Goal: Information Seeking & Learning: Learn about a topic

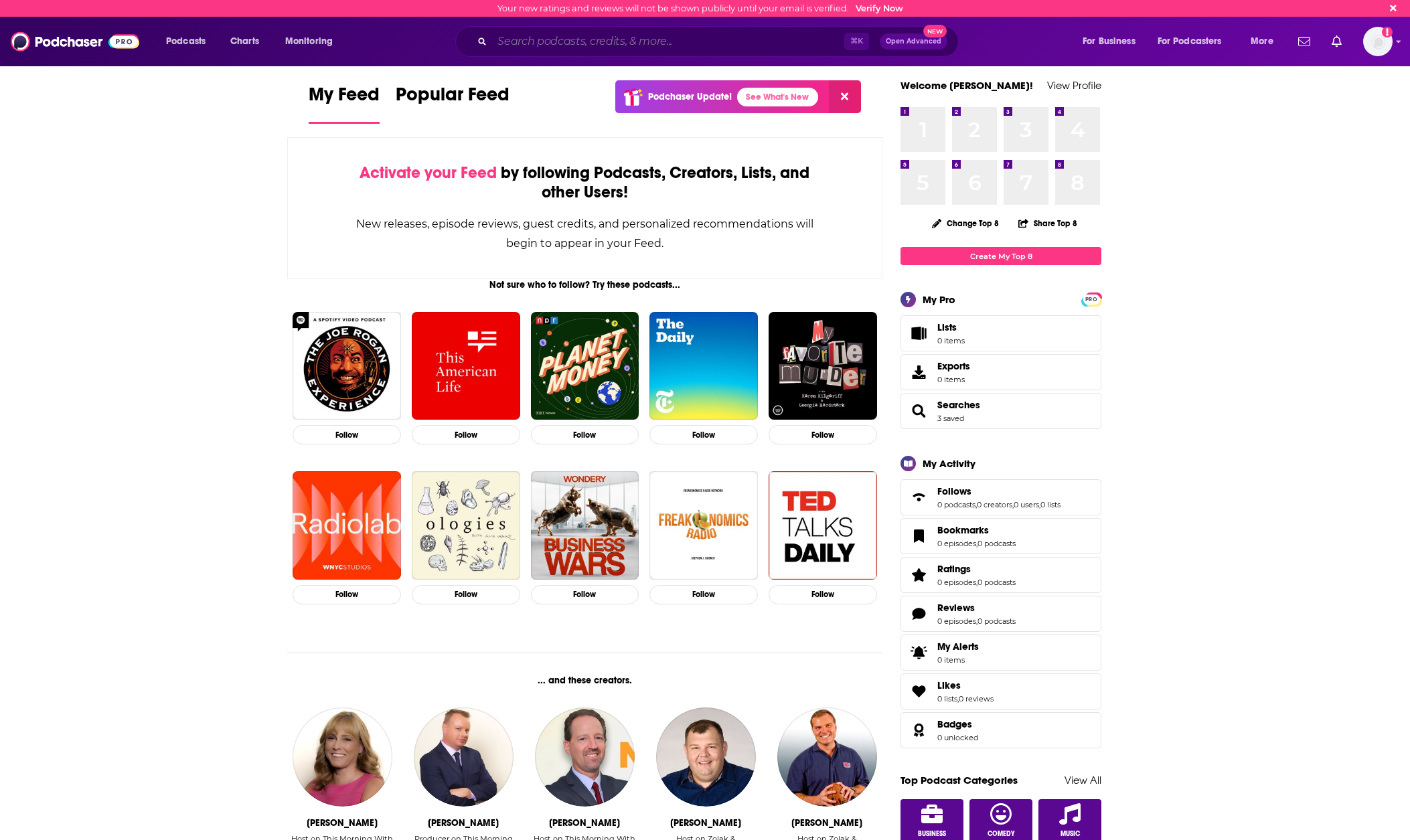
click at [598, 39] on input "Search podcasts, credits, & more..." at bounding box center [668, 41] width 352 height 22
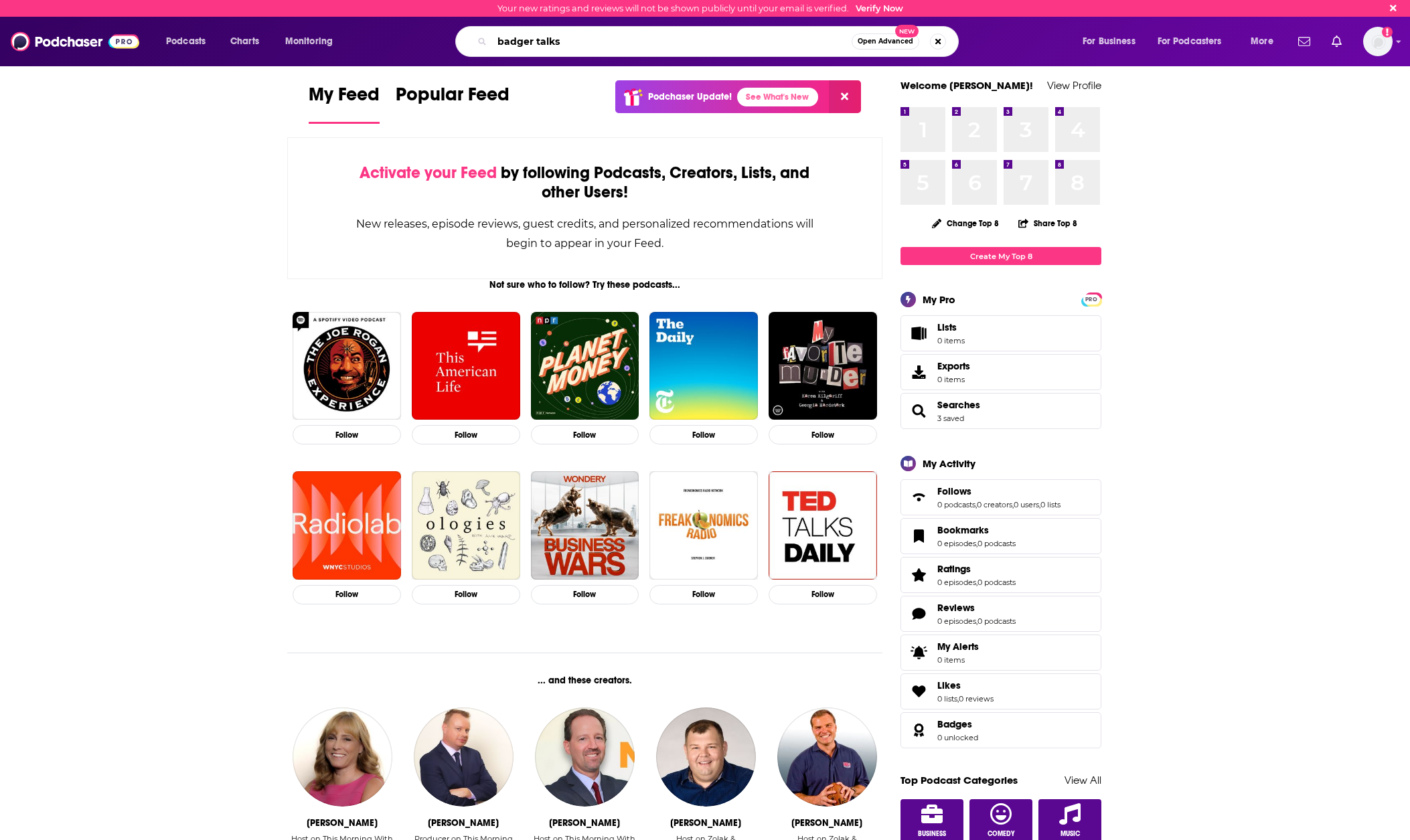
type input "badger talks"
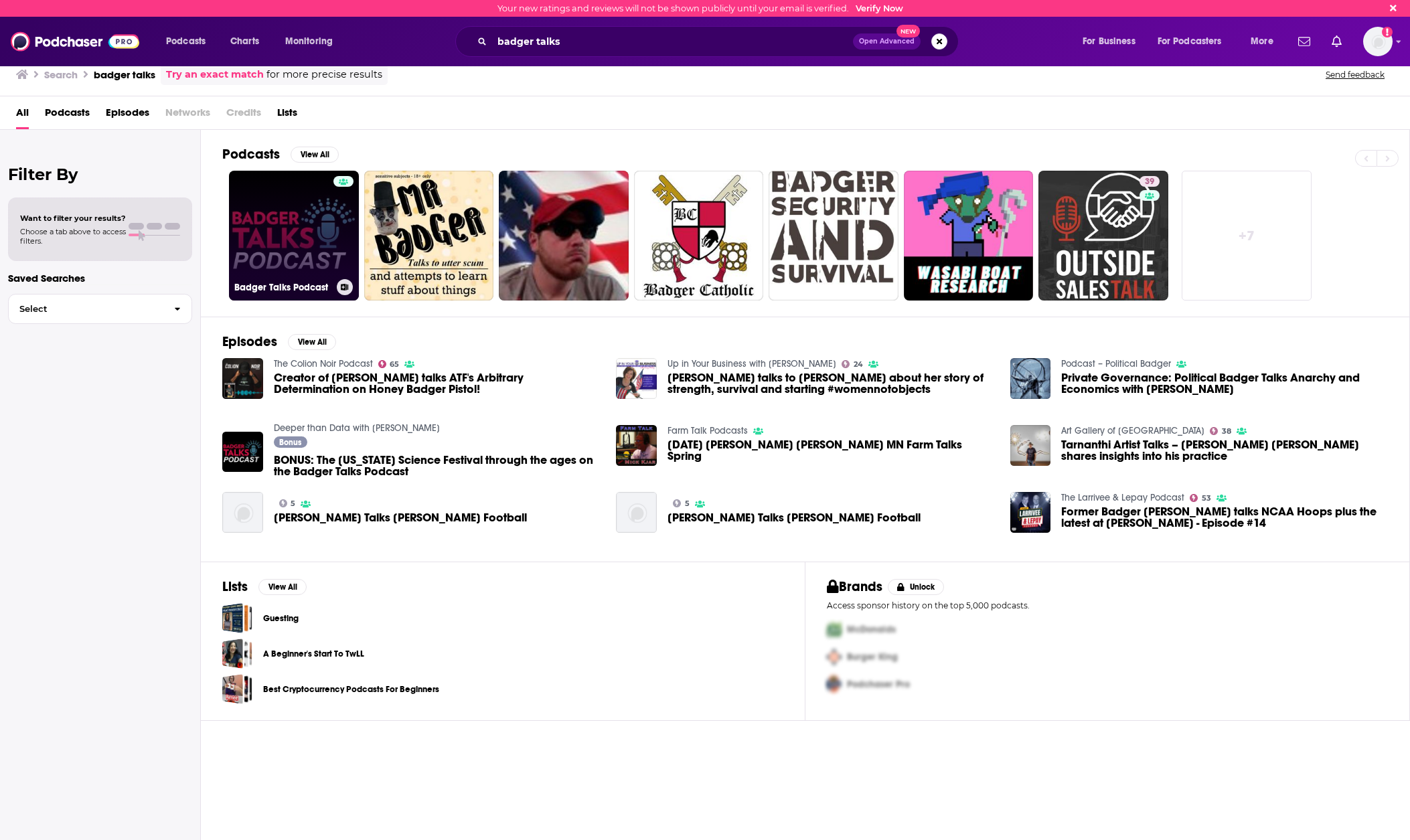
click at [276, 235] on link "Badger Talks Podcast" at bounding box center [293, 235] width 130 height 130
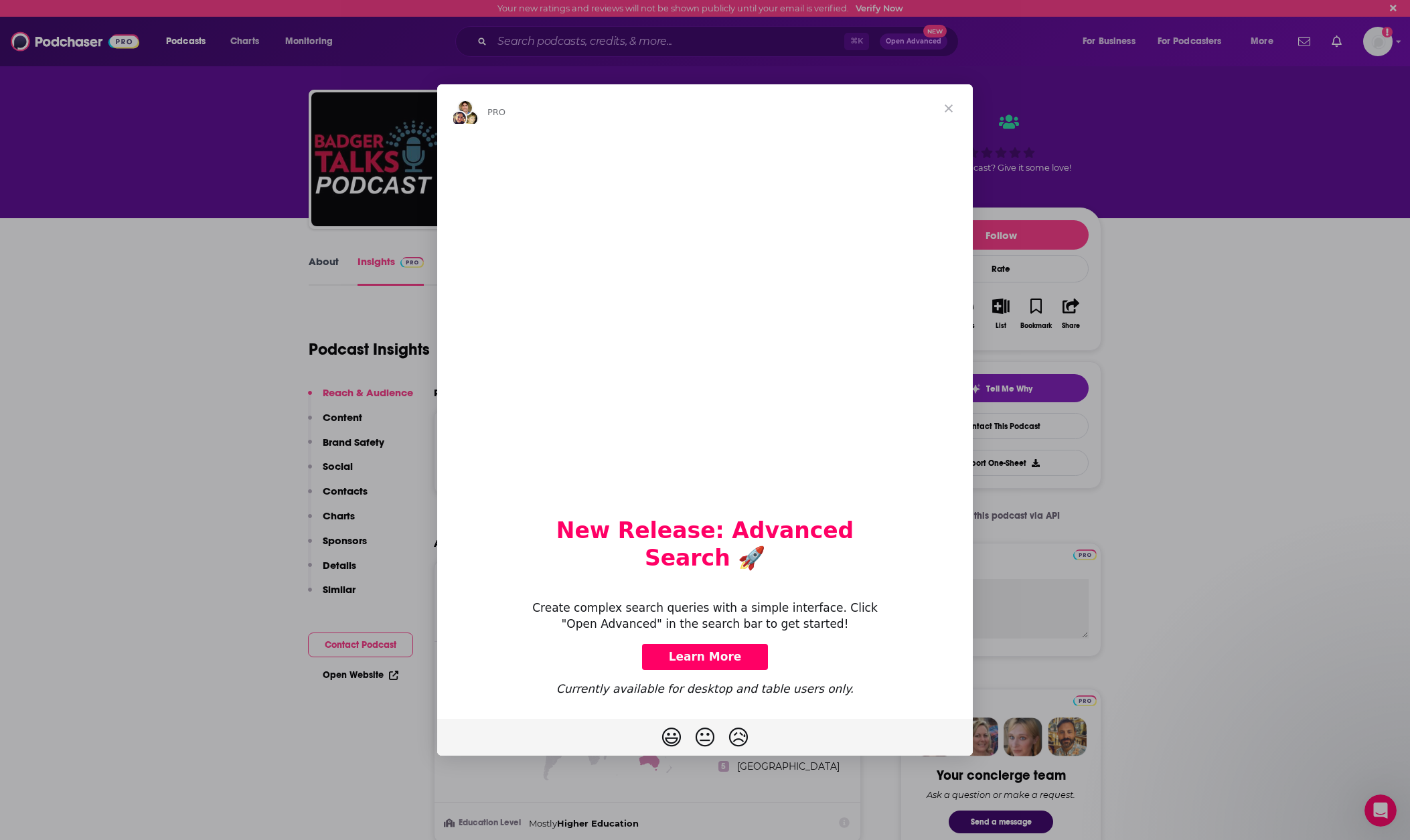
click at [948, 122] on span "Close" at bounding box center [948, 109] width 48 height 48
